Goal: Information Seeking & Learning: Learn about a topic

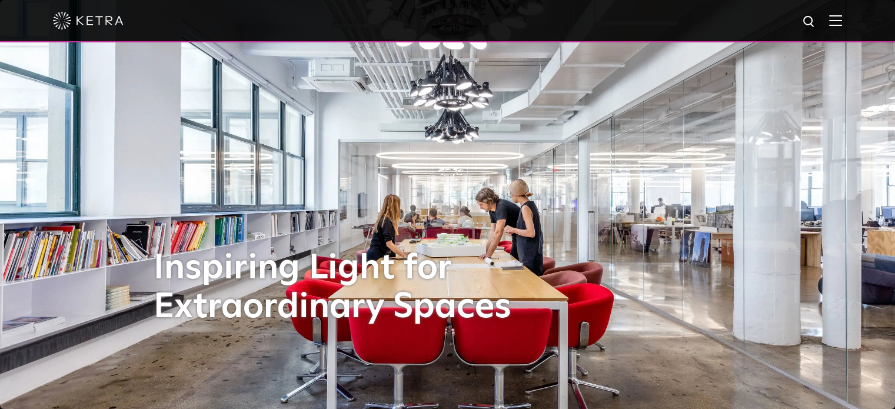
click at [842, 17] on img at bounding box center [835, 20] width 13 height 11
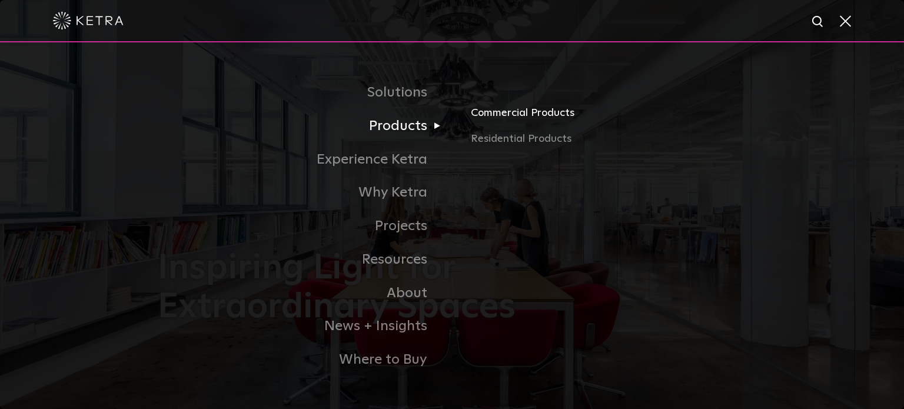
click at [516, 112] on link "Commercial Products" at bounding box center [608, 118] width 275 height 26
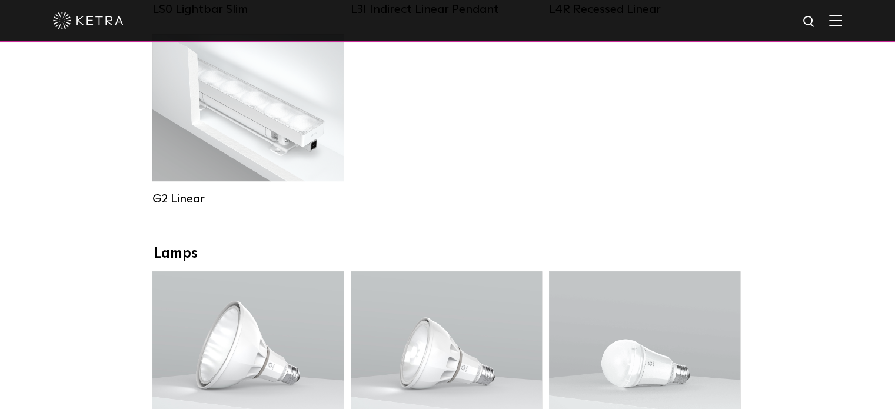
scroll to position [765, 0]
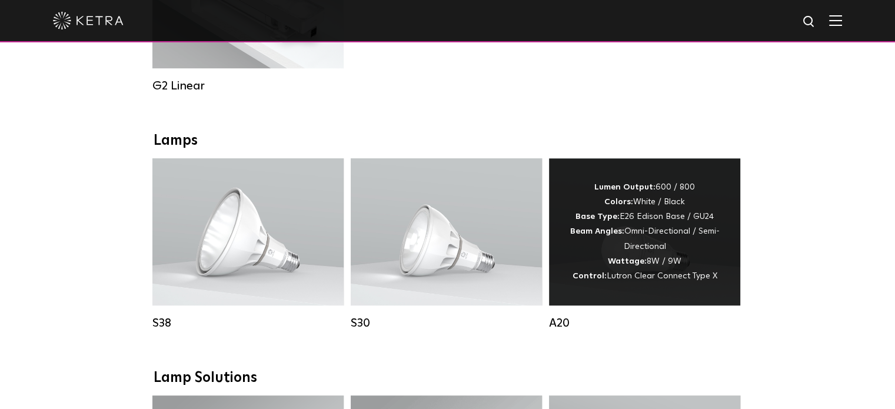
click at [607, 235] on strong "Beam Angles:" at bounding box center [597, 231] width 54 height 8
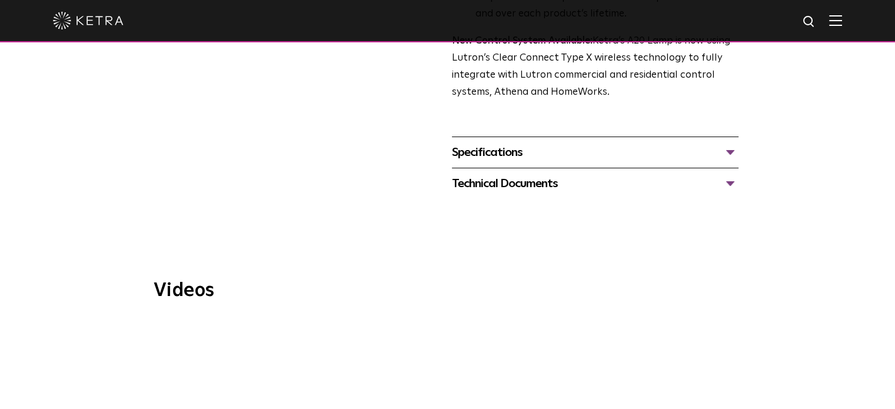
scroll to position [530, 0]
click at [731, 144] on div "Specifications" at bounding box center [595, 153] width 287 height 19
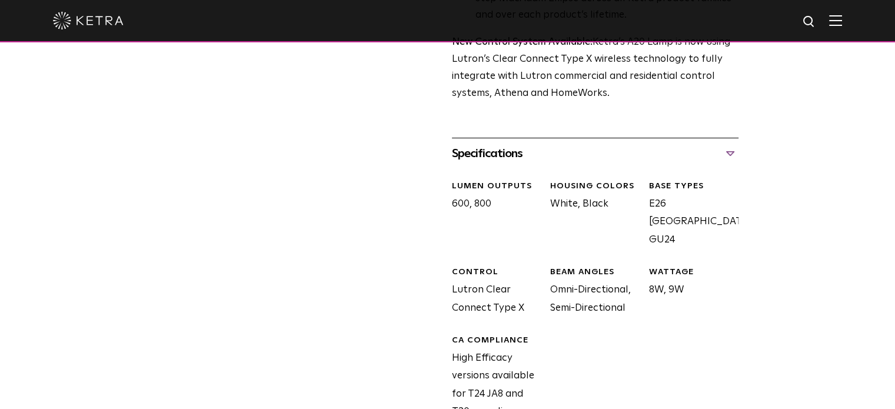
scroll to position [647, 0]
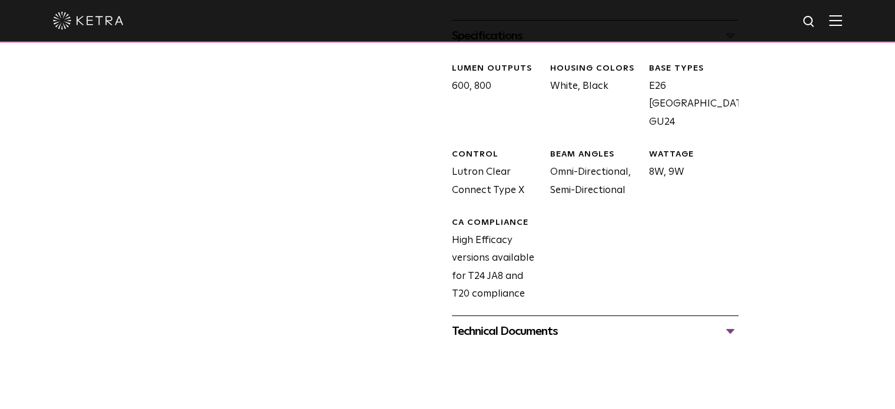
click at [731, 322] on div "Technical Documents" at bounding box center [595, 331] width 287 height 19
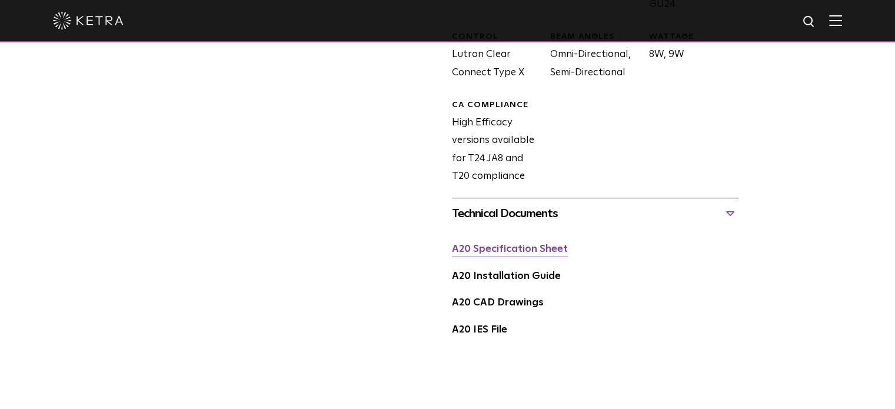
click at [546, 244] on link "A20 Specification Sheet" at bounding box center [510, 249] width 116 height 10
